Goal: Task Accomplishment & Management: Manage account settings

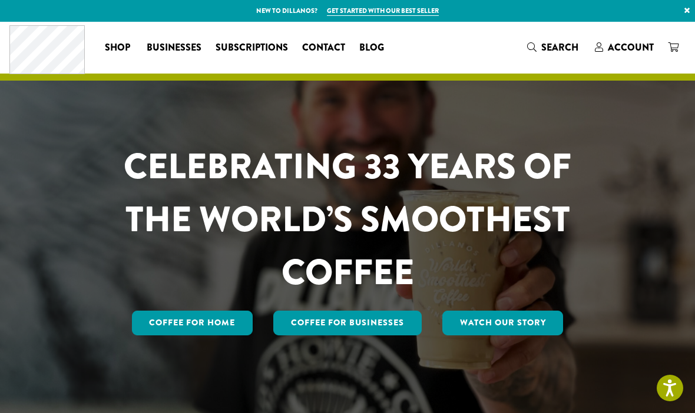
click at [633, 47] on span "Account" at bounding box center [631, 48] width 46 height 14
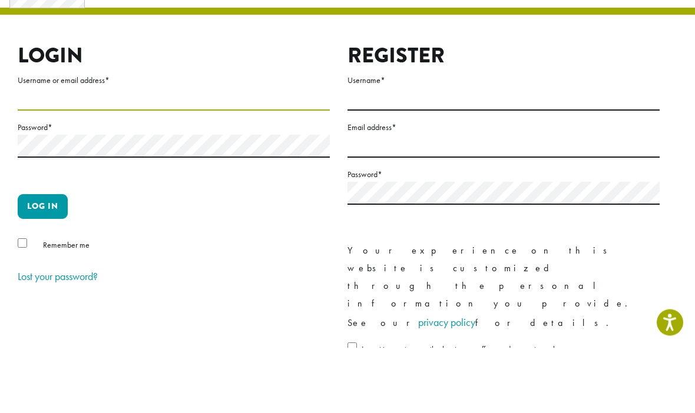
type input "**********"
click at [42, 260] on button "Log in" at bounding box center [43, 272] width 50 height 25
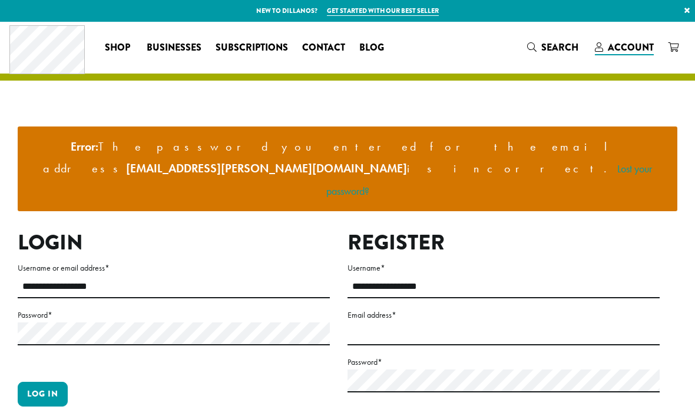
scroll to position [126, 0]
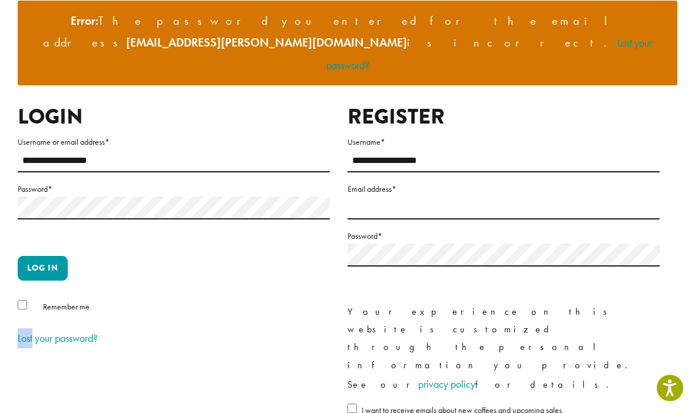
click at [52, 331] on link "Lost your password?" at bounding box center [58, 338] width 80 height 14
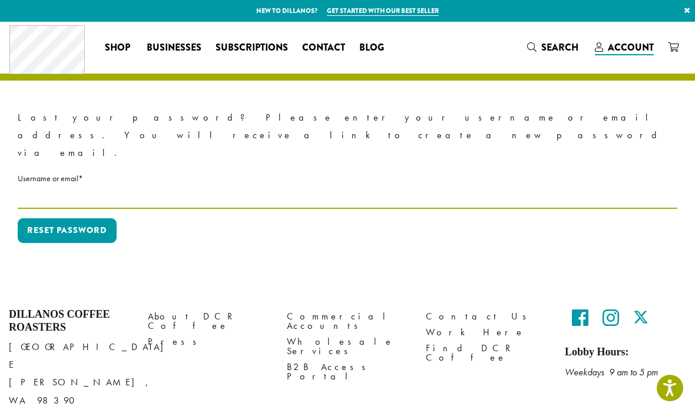
type input "**********"
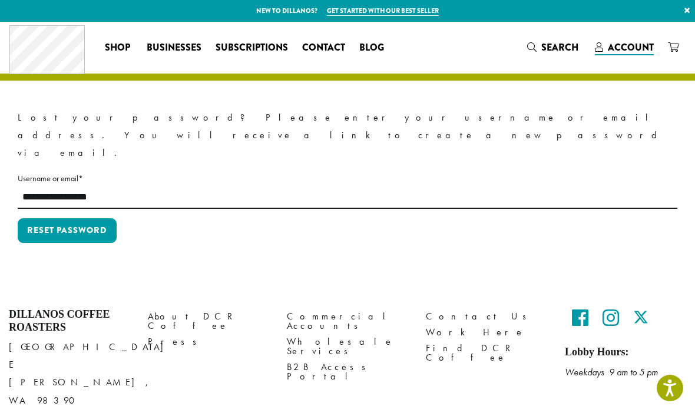
click at [67, 218] on button "Reset password" at bounding box center [67, 230] width 99 height 25
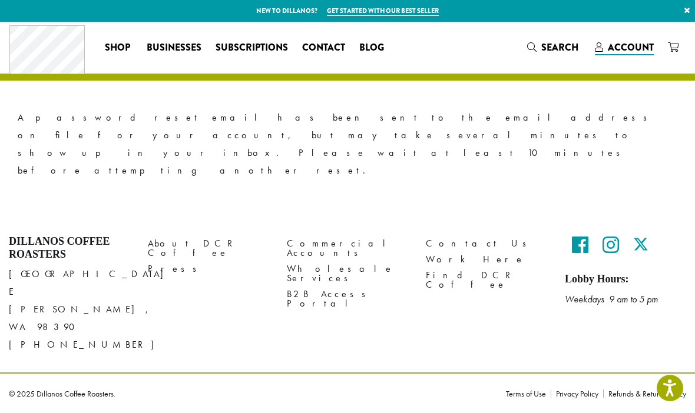
click at [467, 383] on div "© 2025 Dillanos Coffee Roasters." at bounding box center [248, 393] width 497 height 21
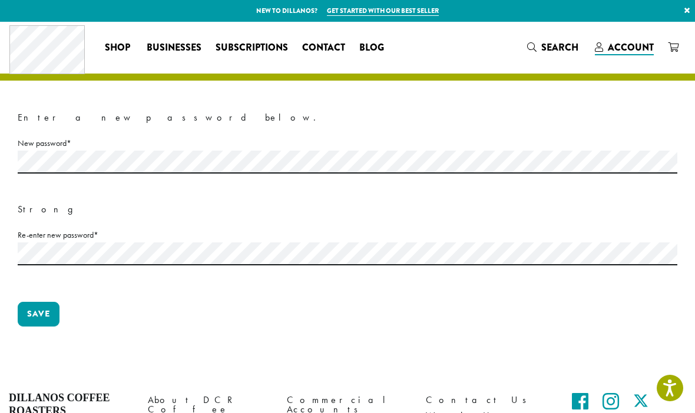
click at [28, 307] on button "Save" at bounding box center [39, 314] width 42 height 25
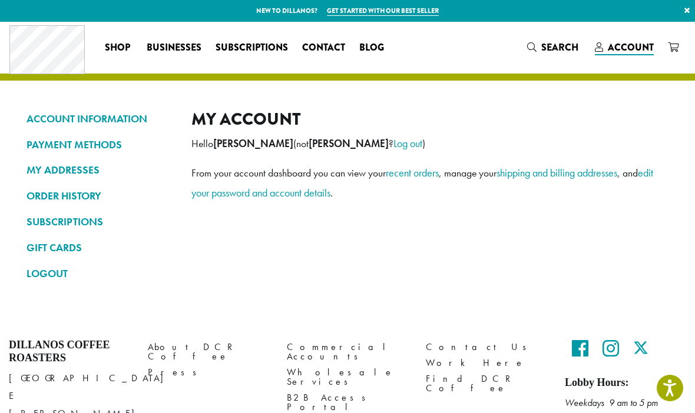
click at [45, 220] on link "SUBSCRIPTIONS" at bounding box center [99, 222] width 147 height 20
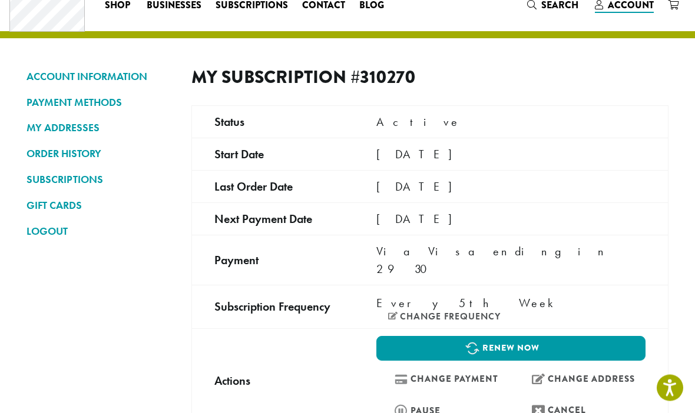
scroll to position [42, 0]
click at [619, 398] on link "Cancel" at bounding box center [579, 410] width 132 height 25
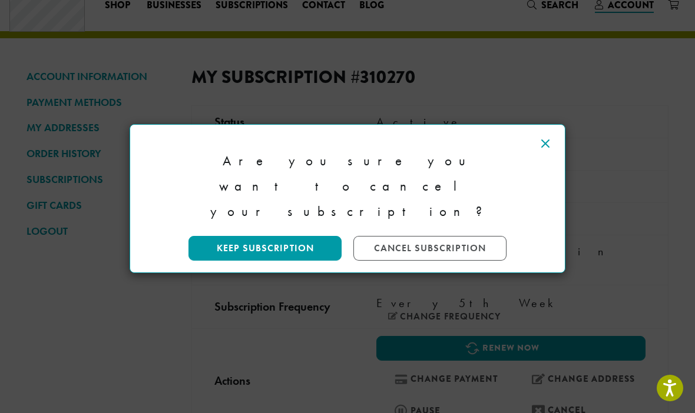
click at [458, 236] on link "Cancel Subscription" at bounding box center [429, 248] width 153 height 25
